Goal: Transaction & Acquisition: Purchase product/service

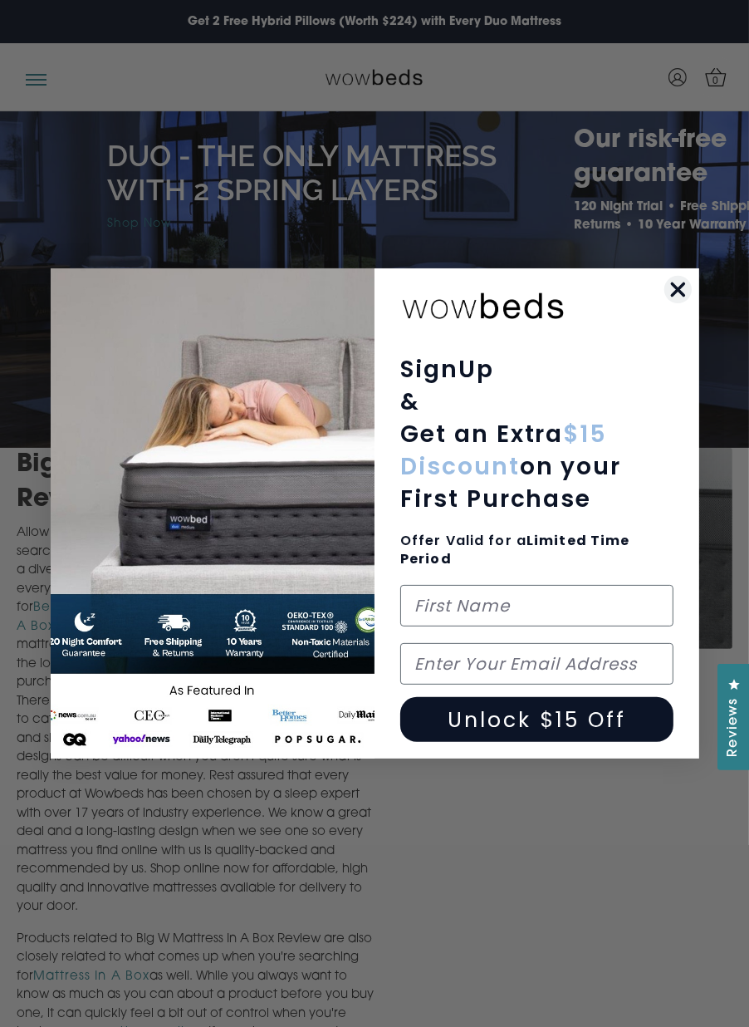
click at [690, 275] on icon "Close dialog" at bounding box center [678, 289] width 29 height 29
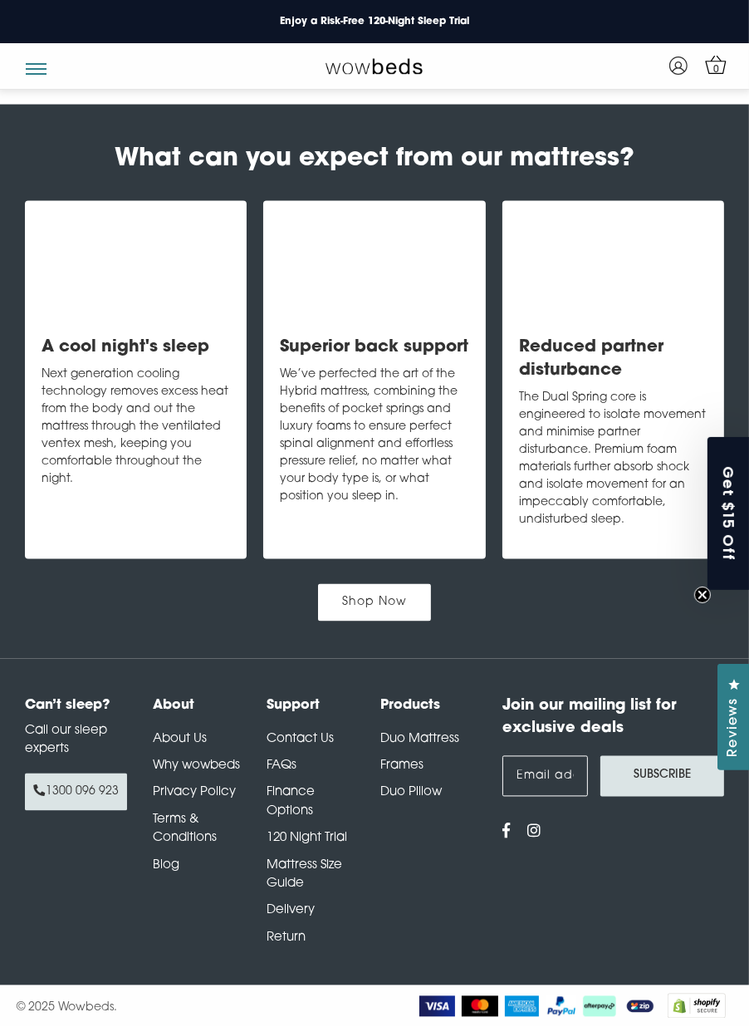
scroll to position [2582, 0]
click at [406, 621] on link "Shop Now" at bounding box center [374, 602] width 113 height 37
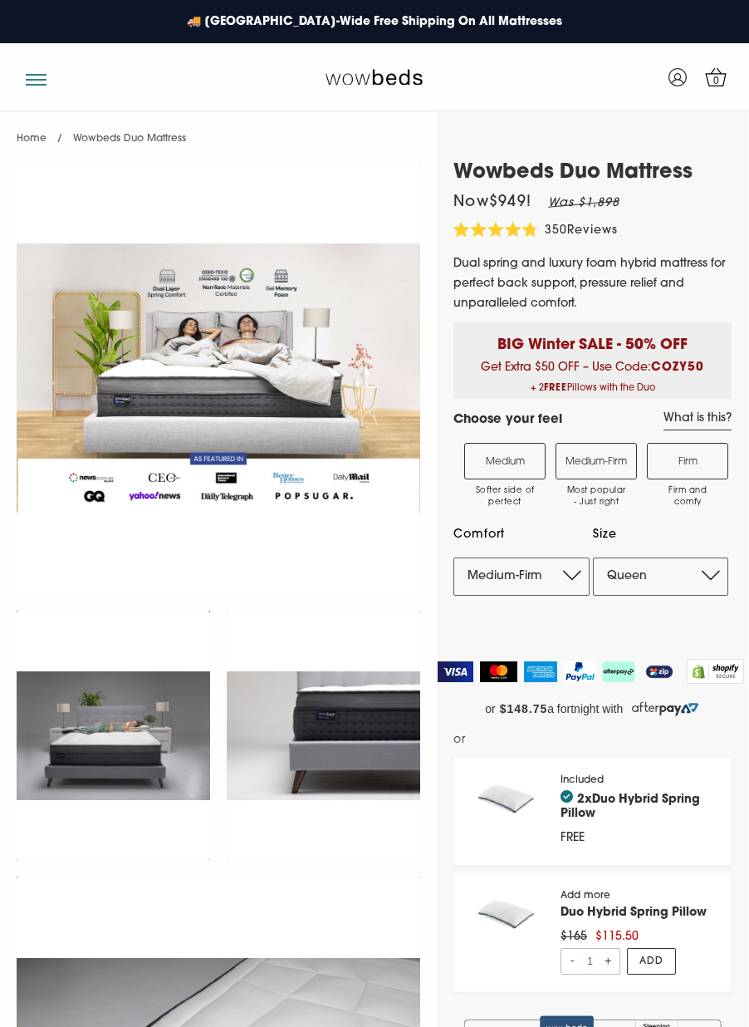
select select "Medium-Firm"
select select "Queen"
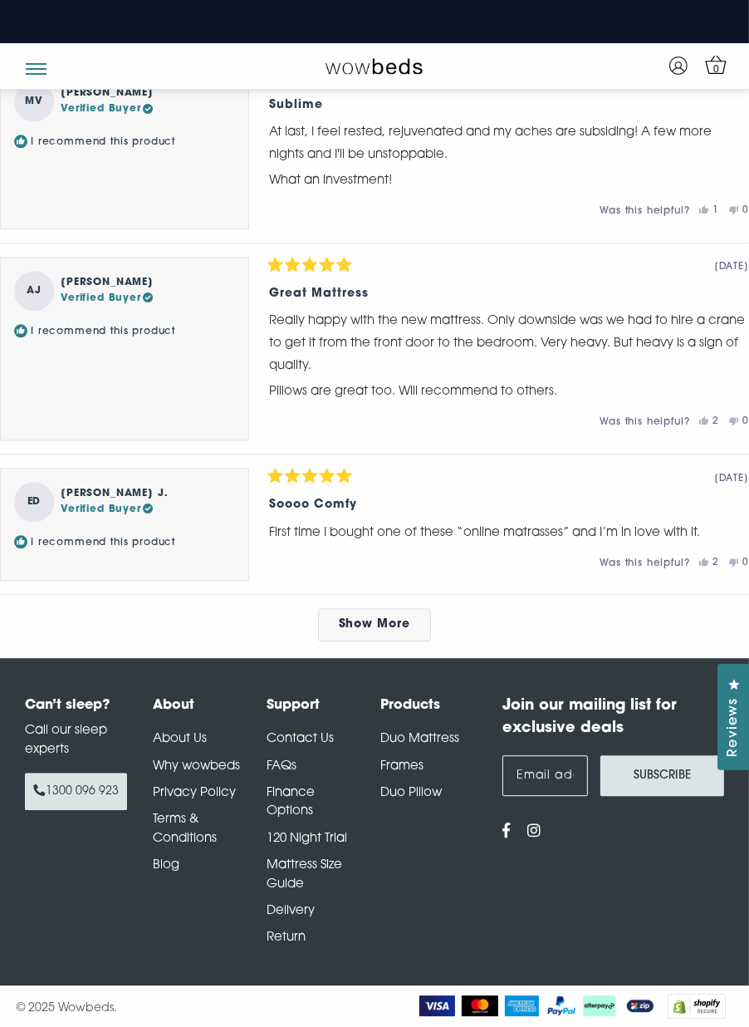
scroll to position [8680, 0]
click at [405, 641] on link "Show More" at bounding box center [375, 624] width 114 height 33
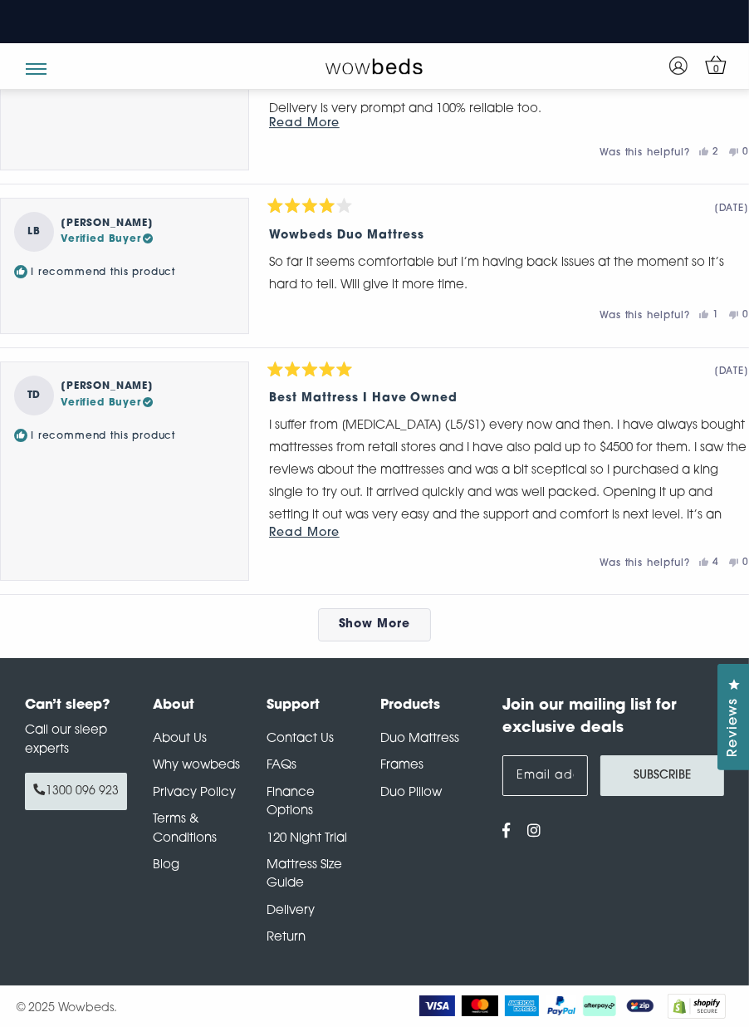
scroll to position [9710, 0]
click at [405, 631] on span "Show More" at bounding box center [375, 624] width 72 height 12
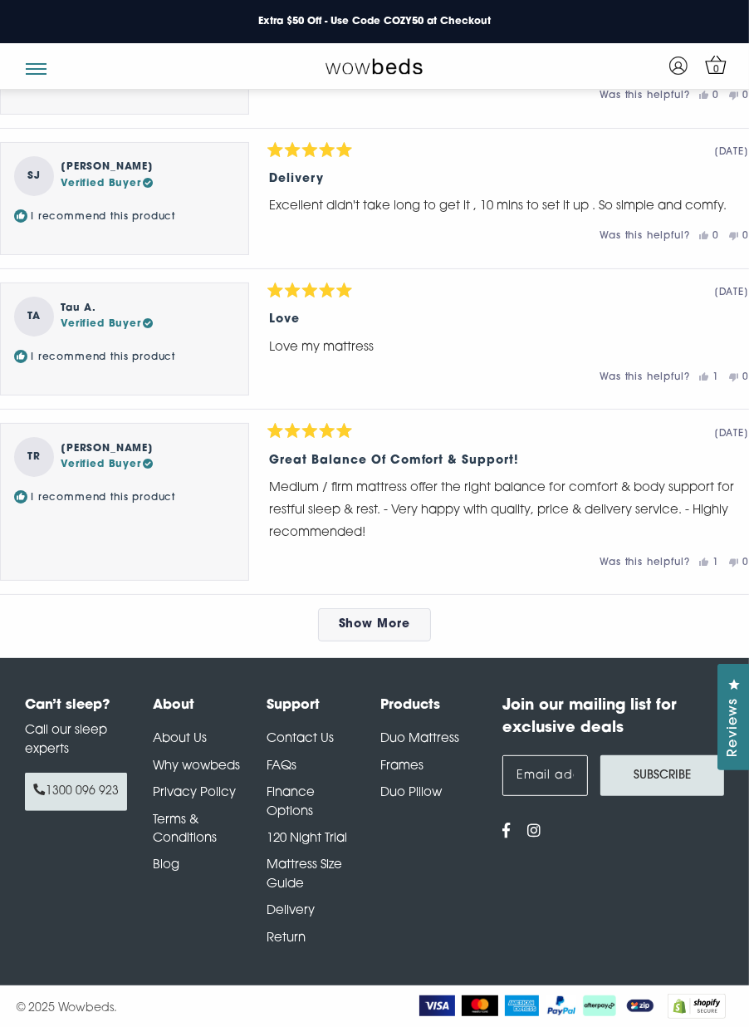
scroll to position [10724, 0]
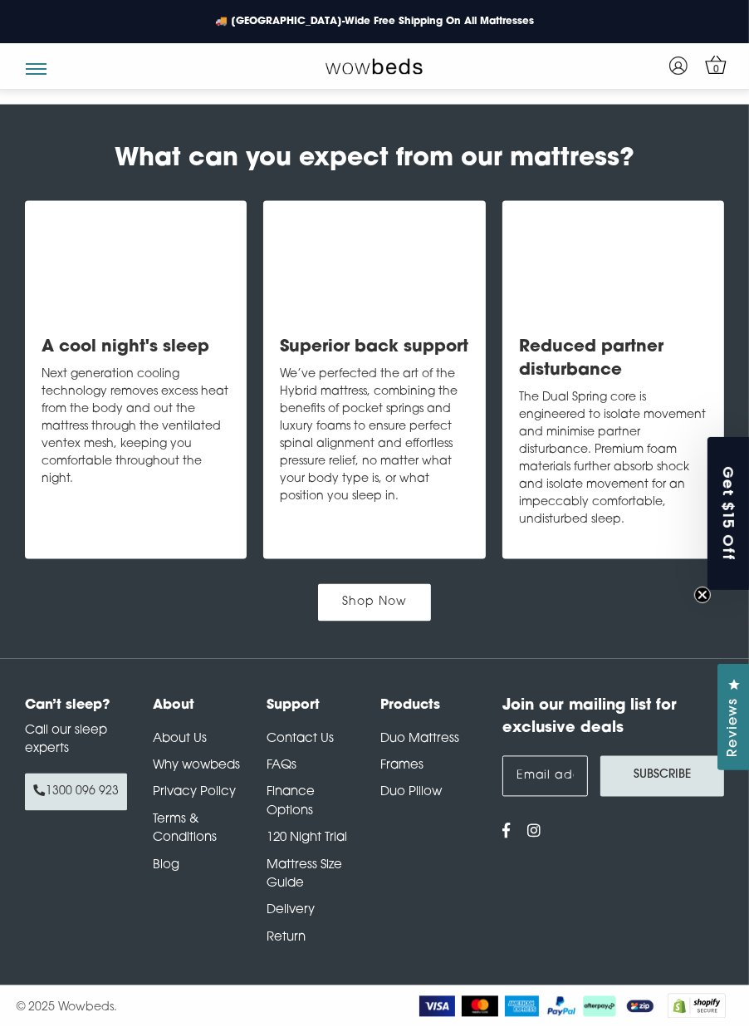
scroll to position [2661, 0]
click at [395, 584] on link "Shop Now" at bounding box center [374, 602] width 113 height 37
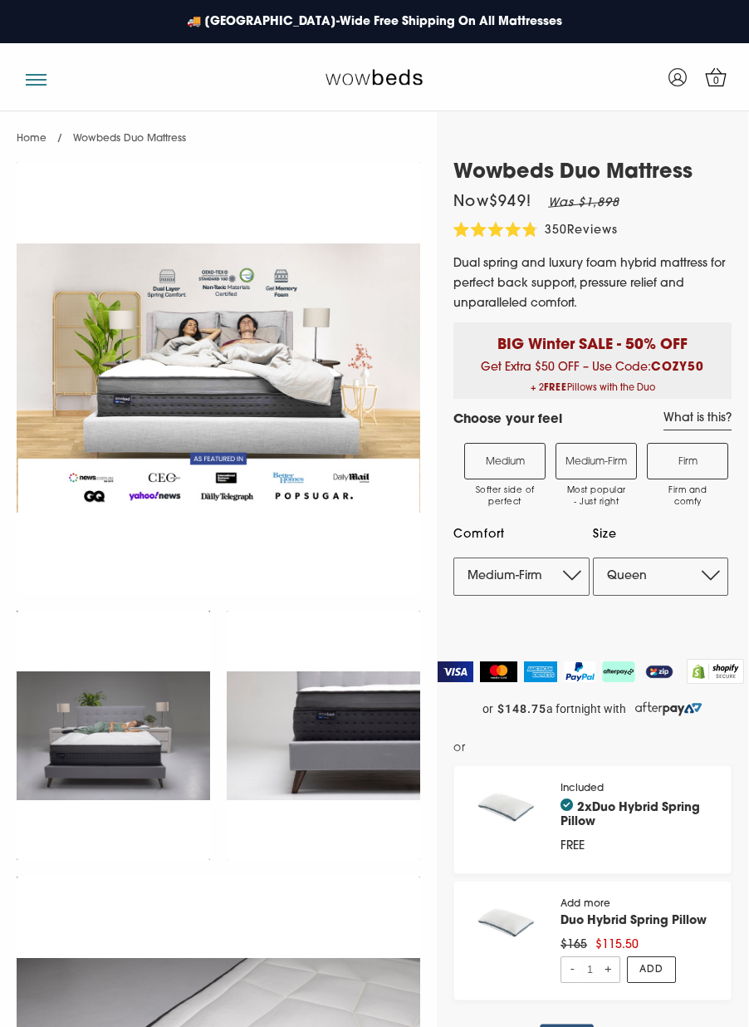
select select "Medium-Firm"
select select "Queen"
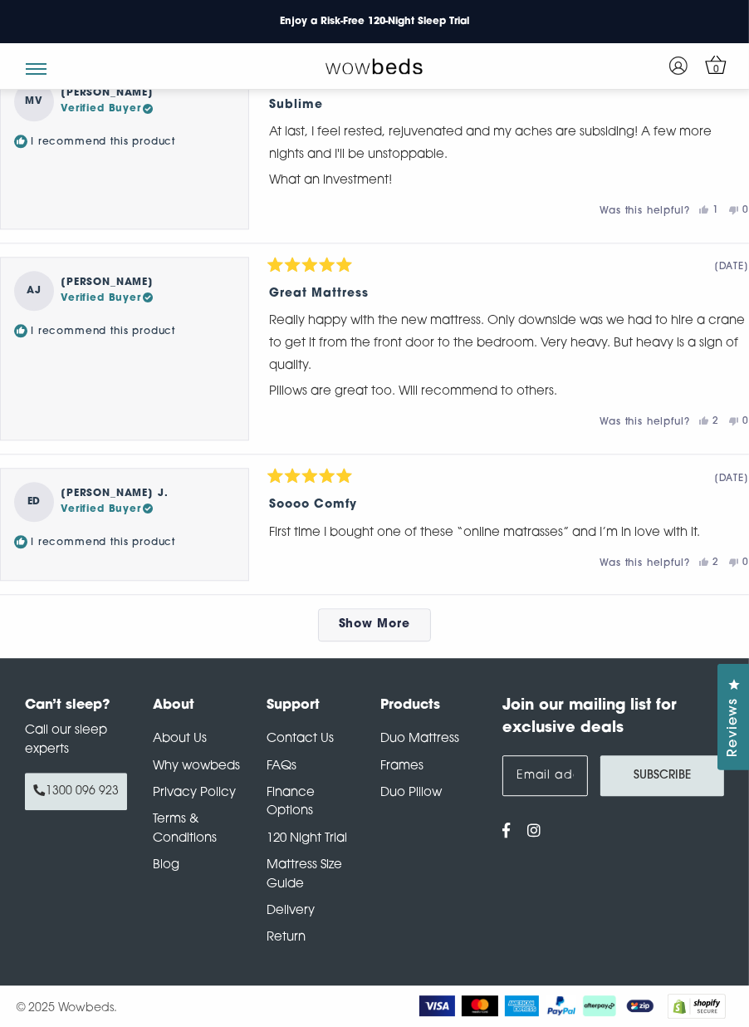
scroll to position [8680, 0]
click at [137, 777] on div "About About Us Why wowbeds Privacy Policy Terms & Conditions Blog Support Conta…" at bounding box center [315, 821] width 358 height 253
click at [351, 631] on span "Show More" at bounding box center [375, 624] width 72 height 12
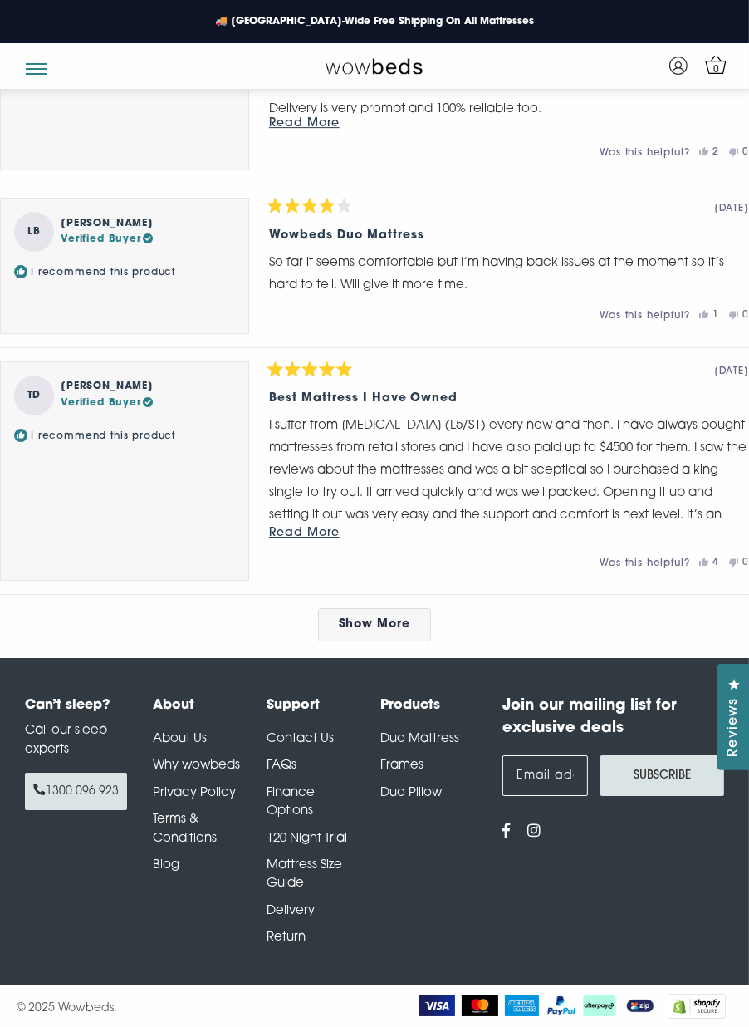
scroll to position [9710, 0]
click at [400, 641] on link "Show More" at bounding box center [375, 624] width 114 height 33
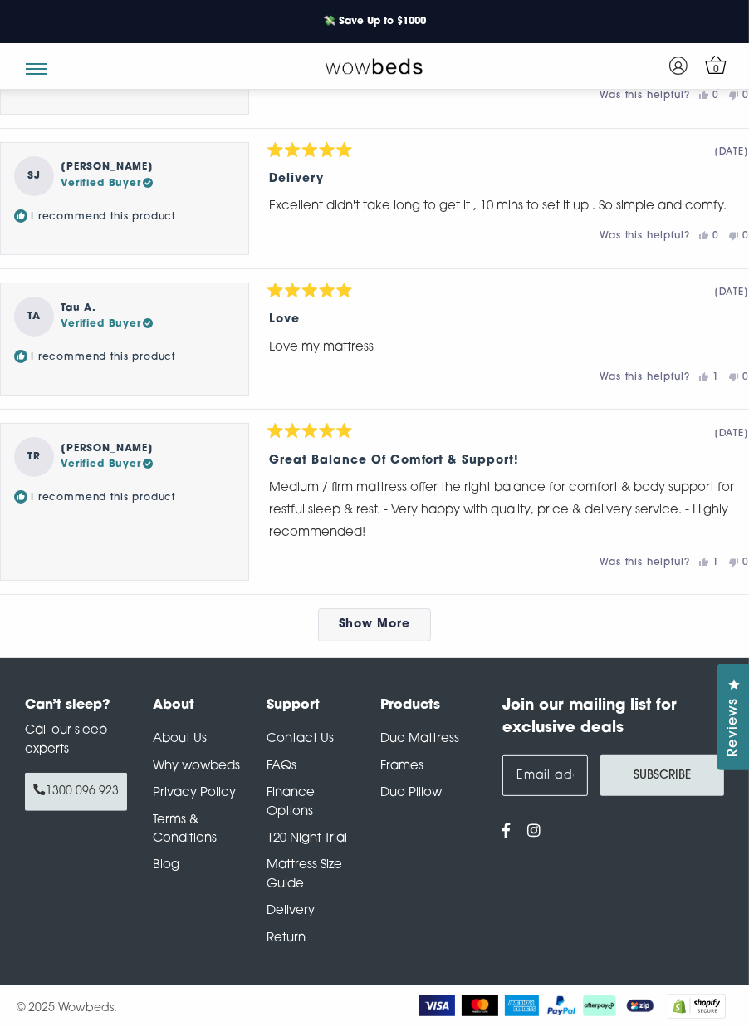
scroll to position [10636, 0]
click at [406, 641] on link "Show More" at bounding box center [375, 624] width 114 height 33
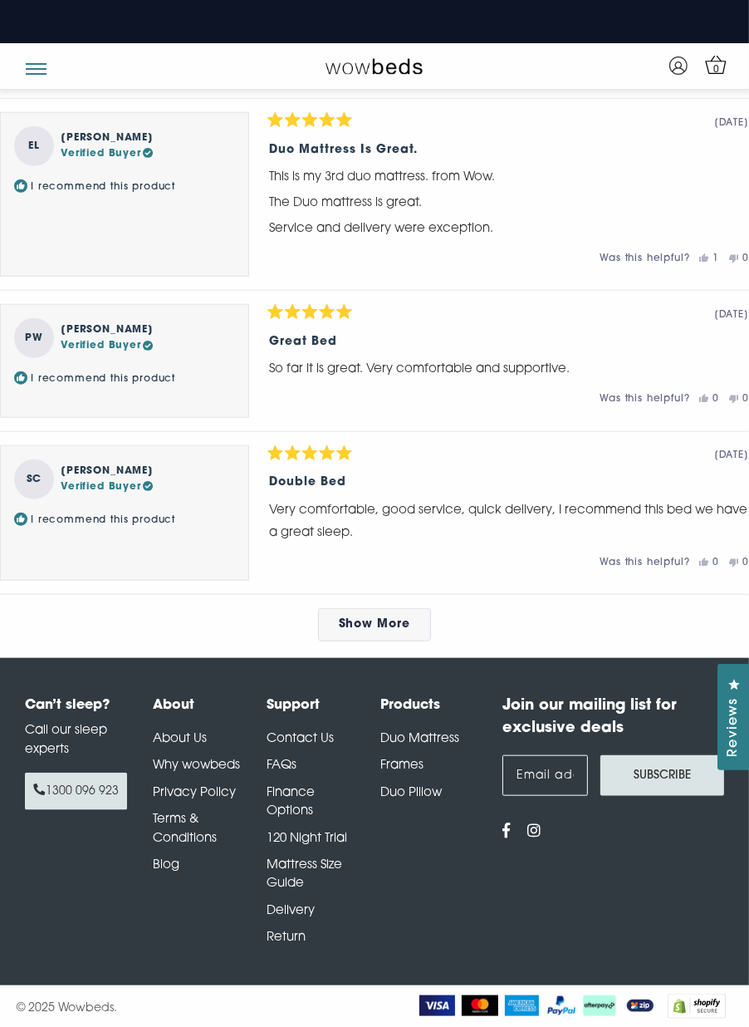
scroll to position [11620, 0]
click at [383, 631] on span "Show More" at bounding box center [375, 624] width 72 height 12
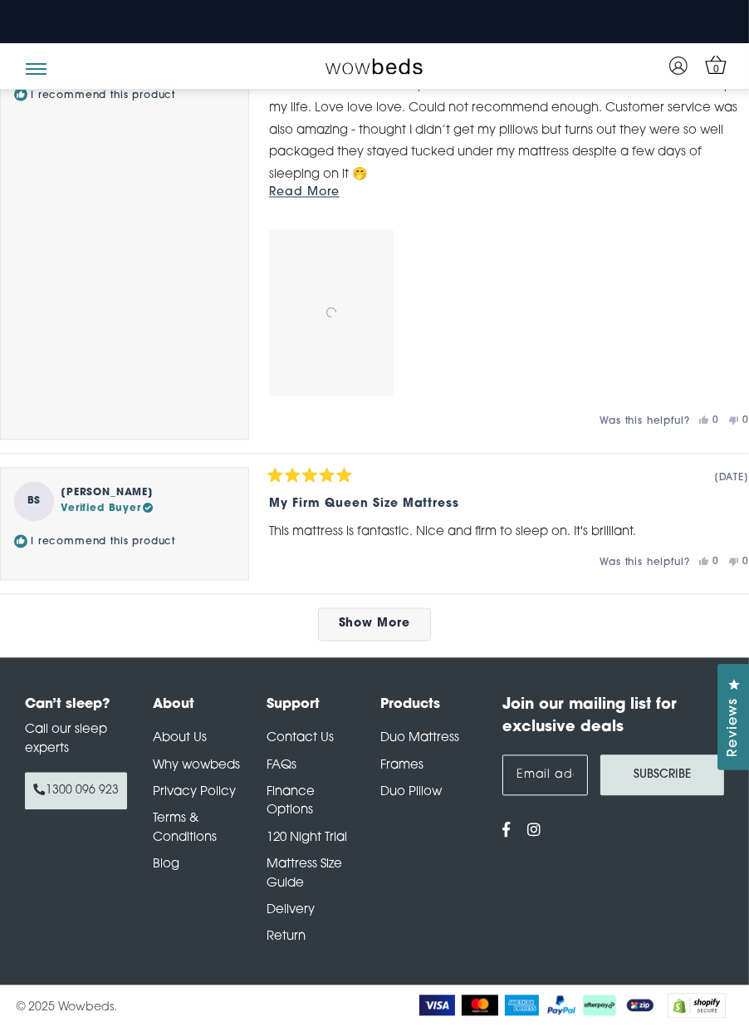
scroll to position [12959, 0]
click at [404, 641] on link "Show More" at bounding box center [375, 624] width 114 height 33
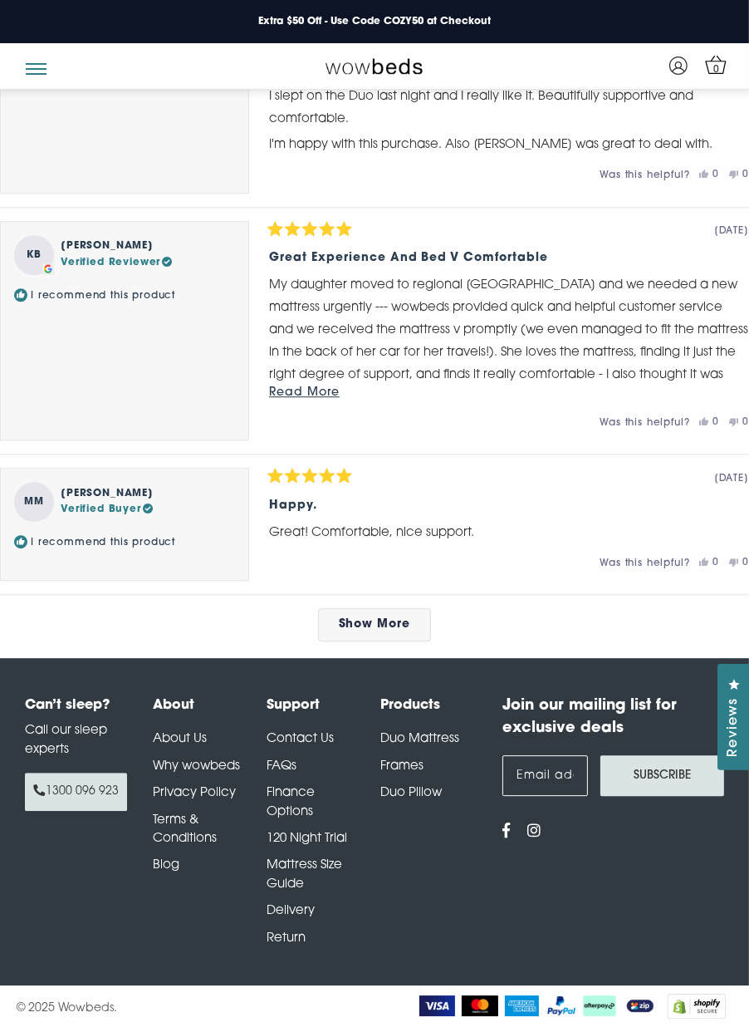
scroll to position [14049, 0]
click at [391, 641] on link "Show More" at bounding box center [375, 624] width 114 height 33
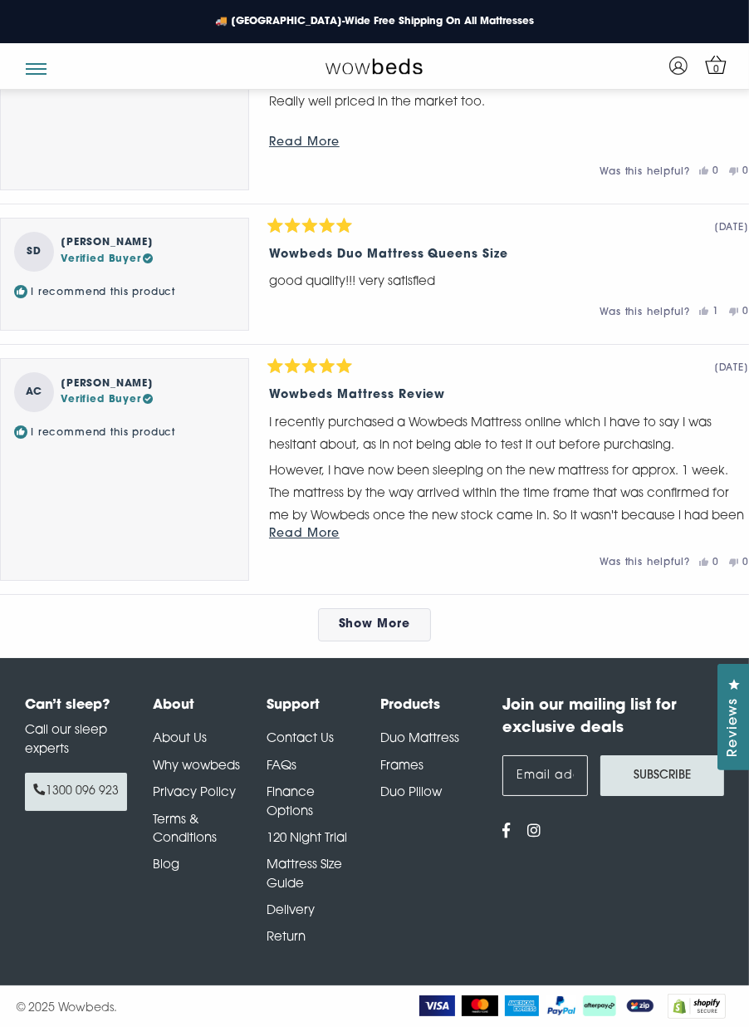
scroll to position [15189, 0]
click at [382, 641] on link "Show More" at bounding box center [375, 624] width 114 height 33
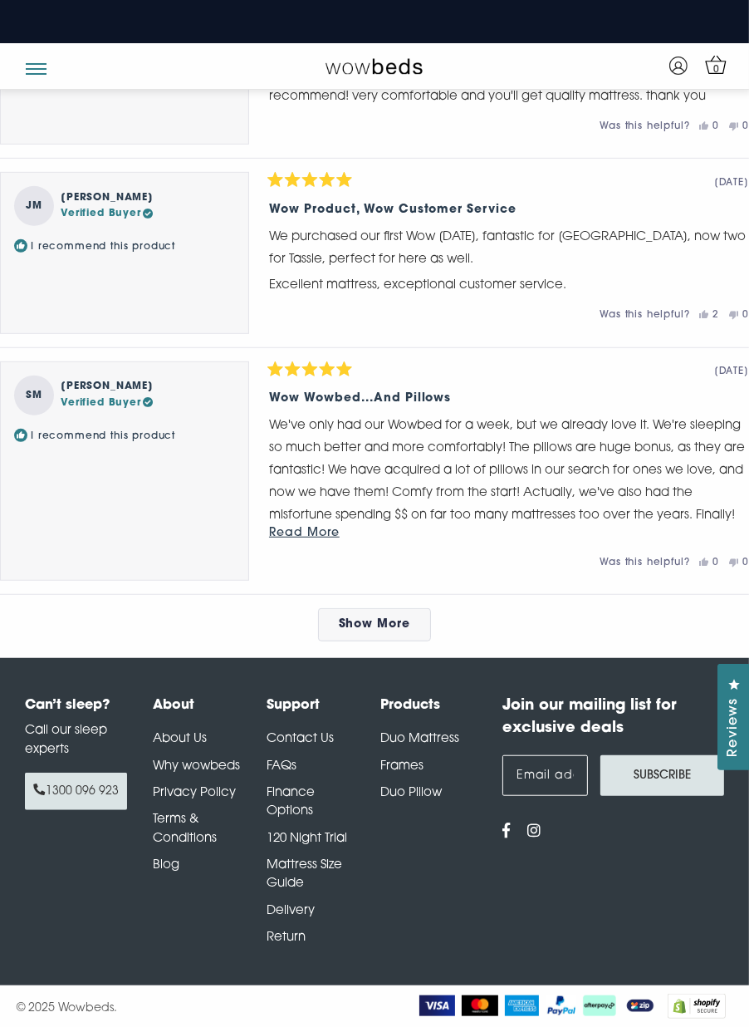
scroll to position [16305, 0]
click at [411, 631] on span "Show More" at bounding box center [375, 624] width 72 height 12
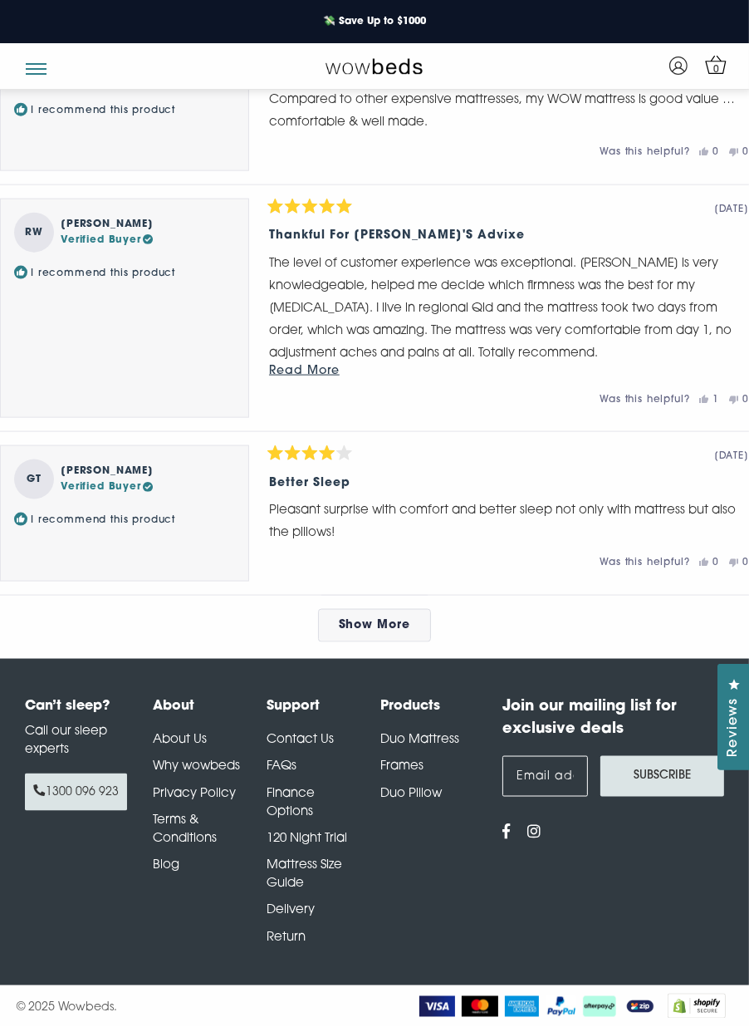
scroll to position [17334, 0]
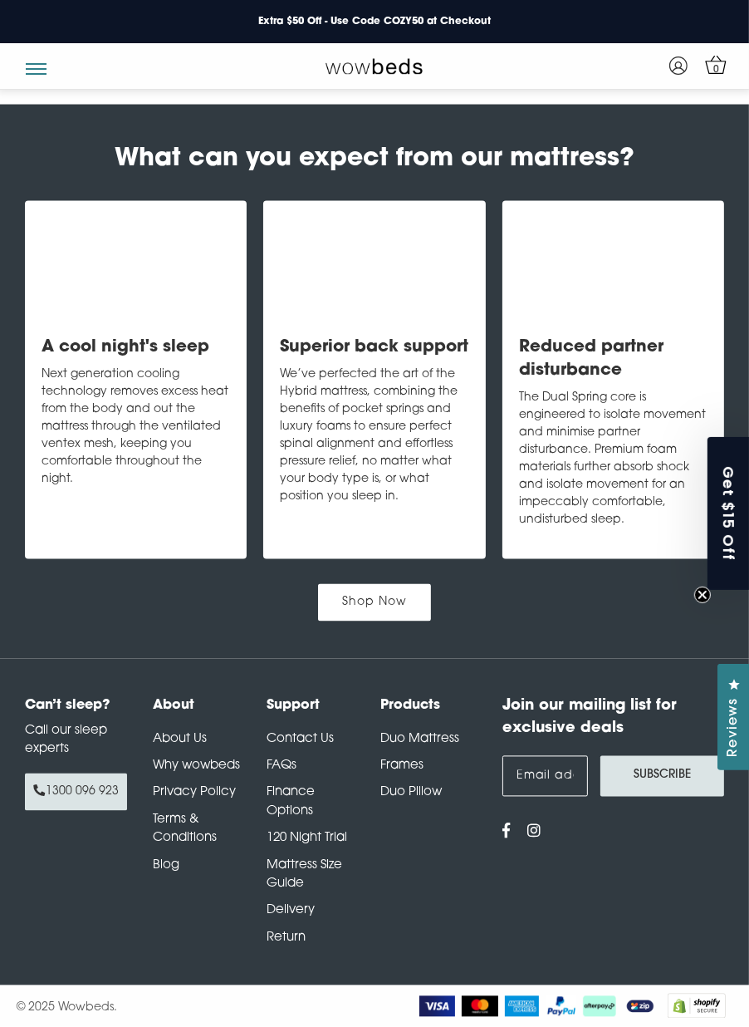
scroll to position [2405, 0]
click at [400, 621] on link "Shop Now" at bounding box center [374, 602] width 113 height 37
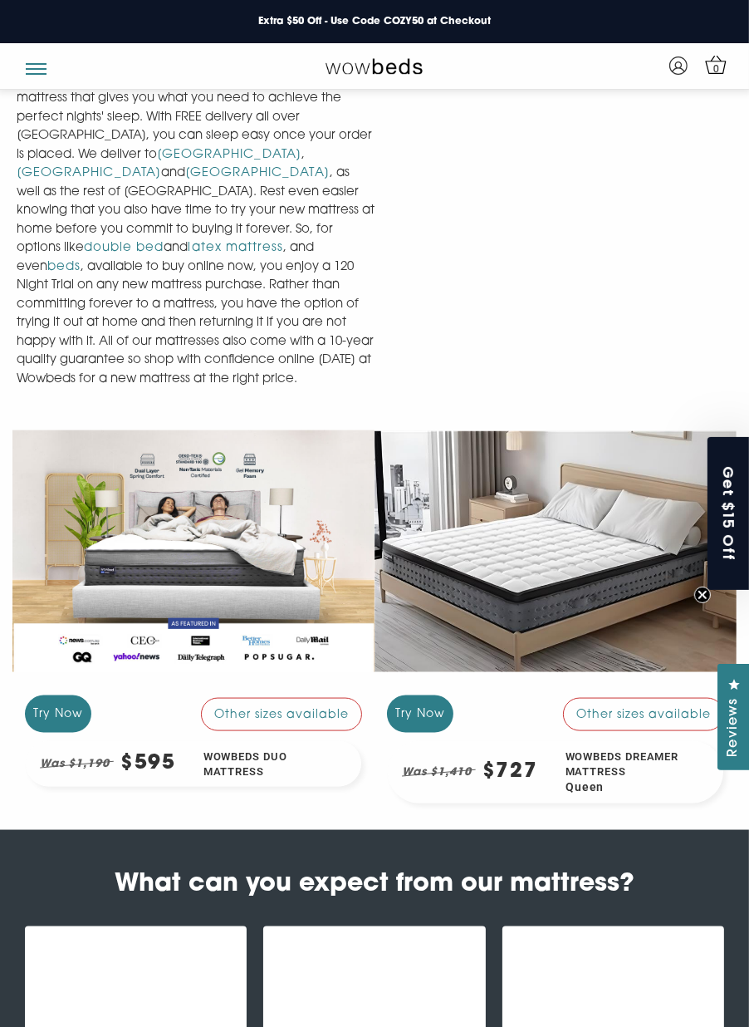
scroll to position [1265, 0]
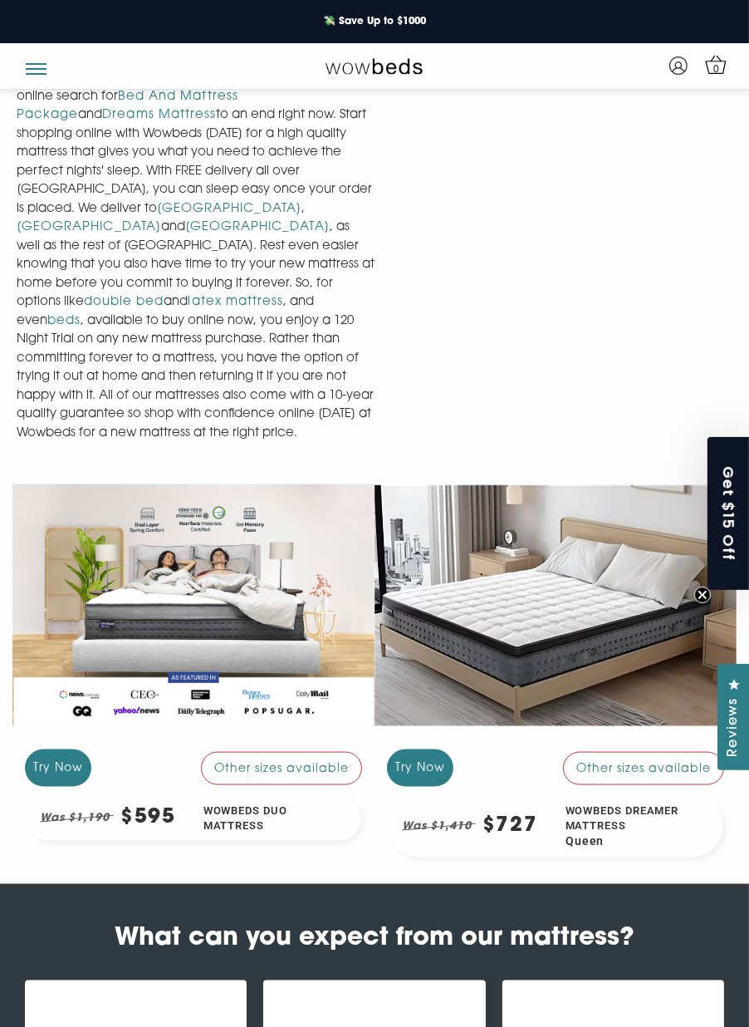
click at [723, 74] on span "0" at bounding box center [717, 69] width 17 height 17
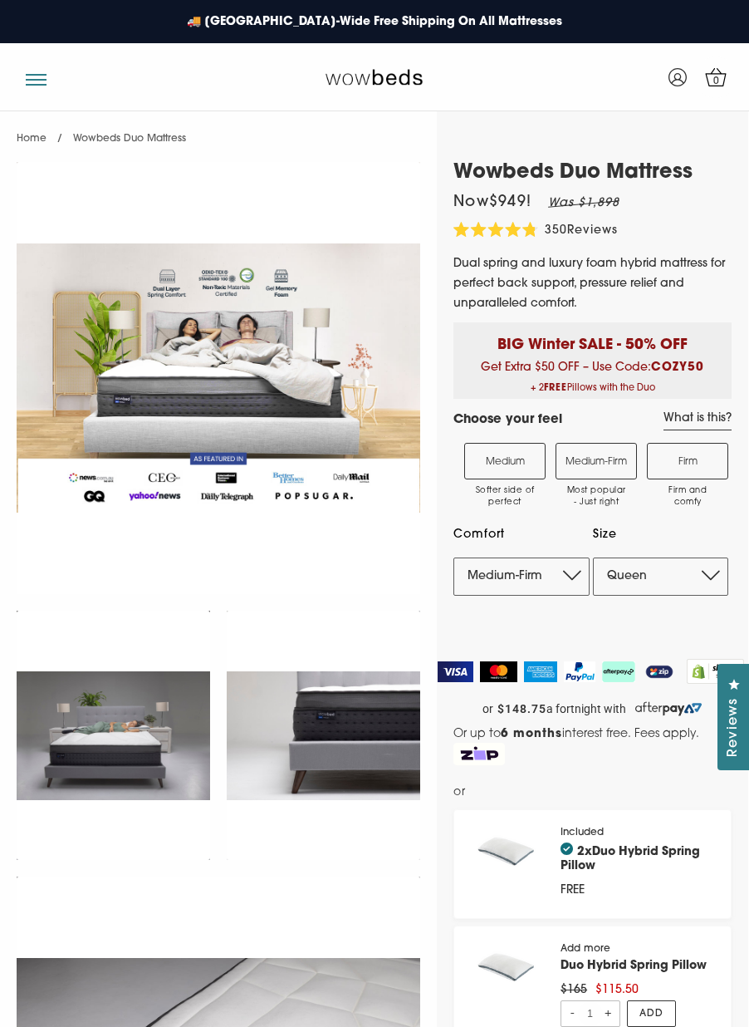
select select "Medium-Firm"
select select "Queen"
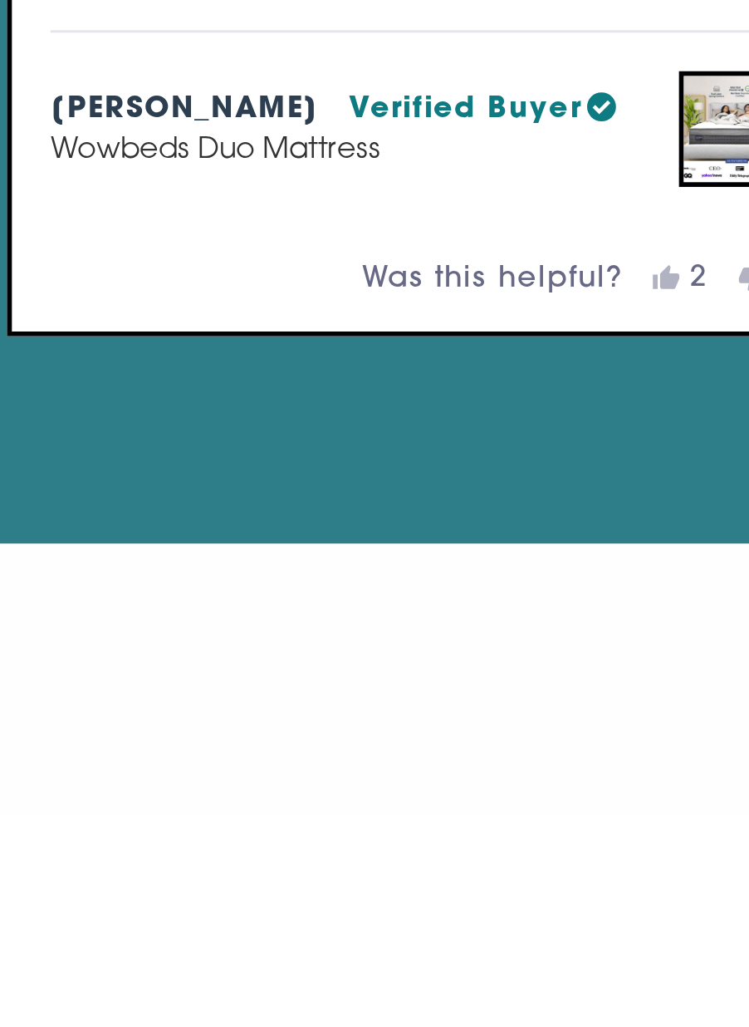
scroll to position [2512, 0]
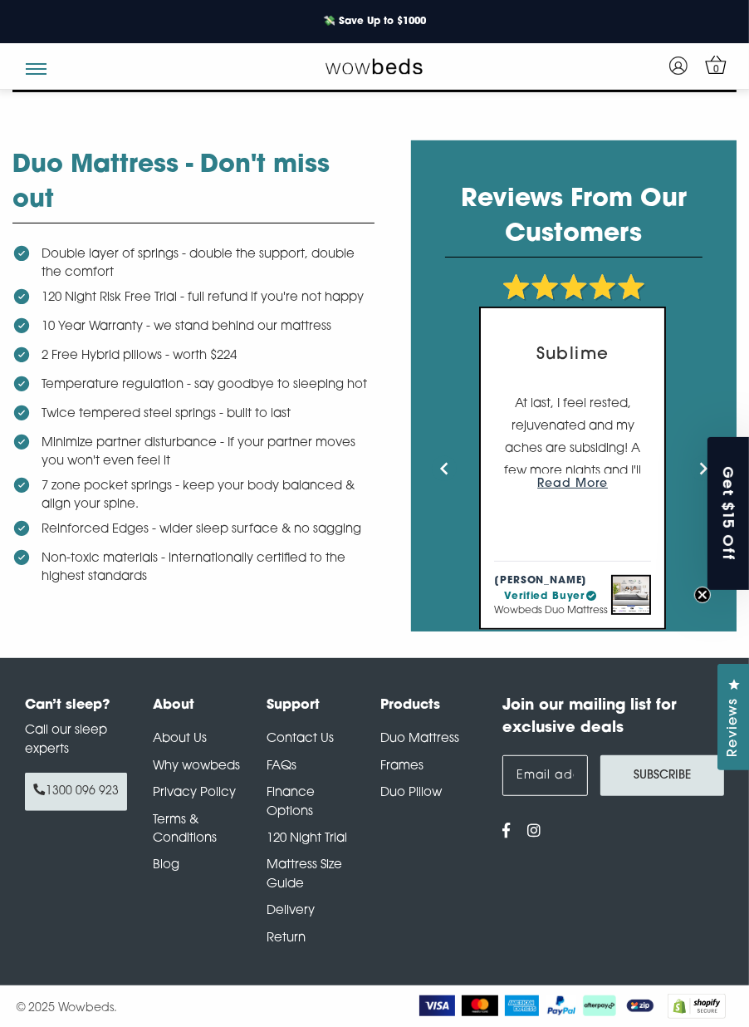
scroll to position [331, 0]
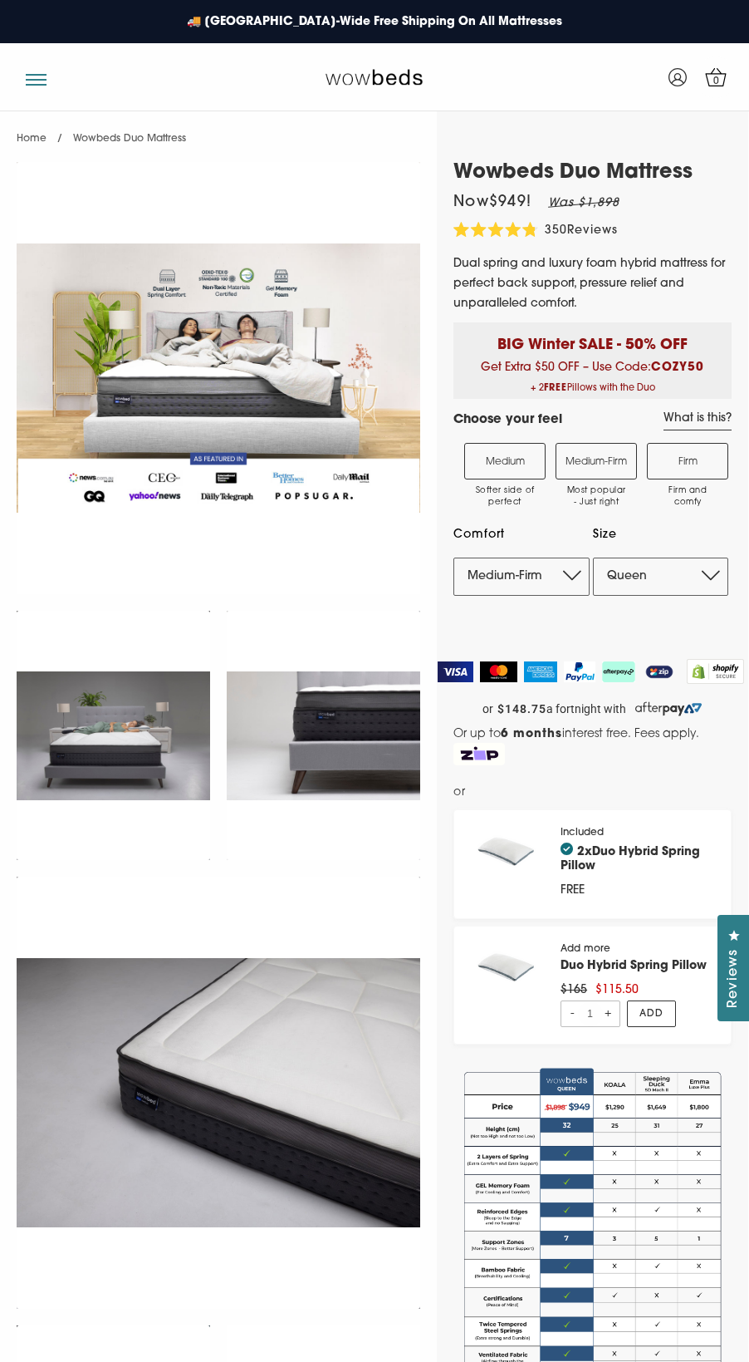
select select "Medium-Firm"
select select "Queen"
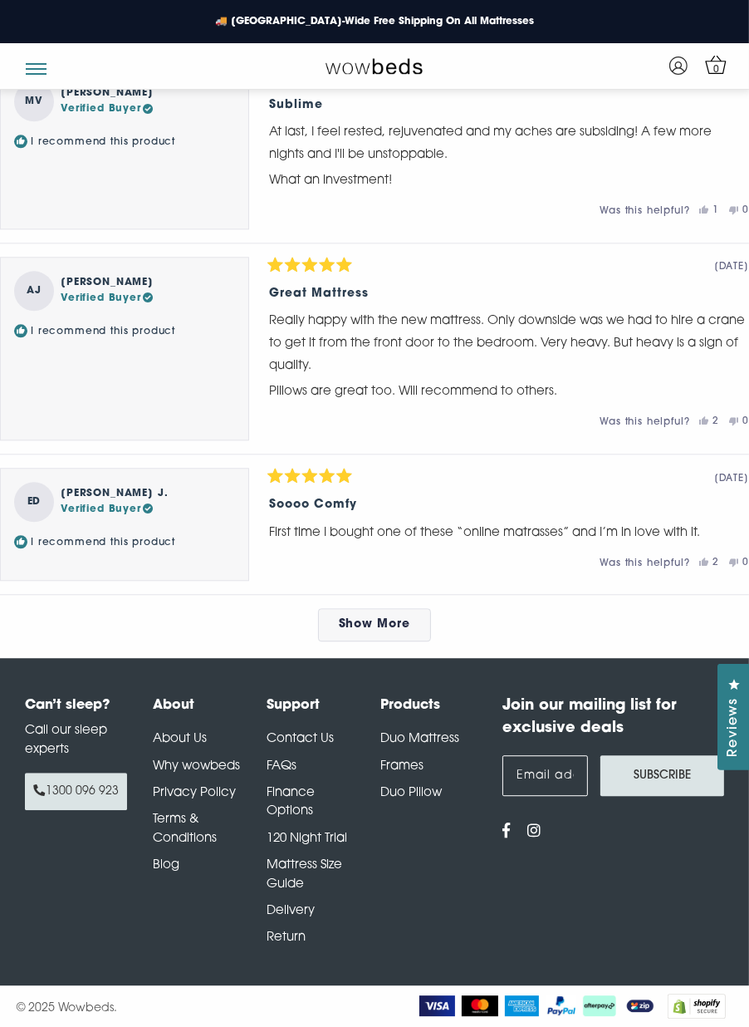
scroll to position [8482, 0]
